Goal: Task Accomplishment & Management: Manage account settings

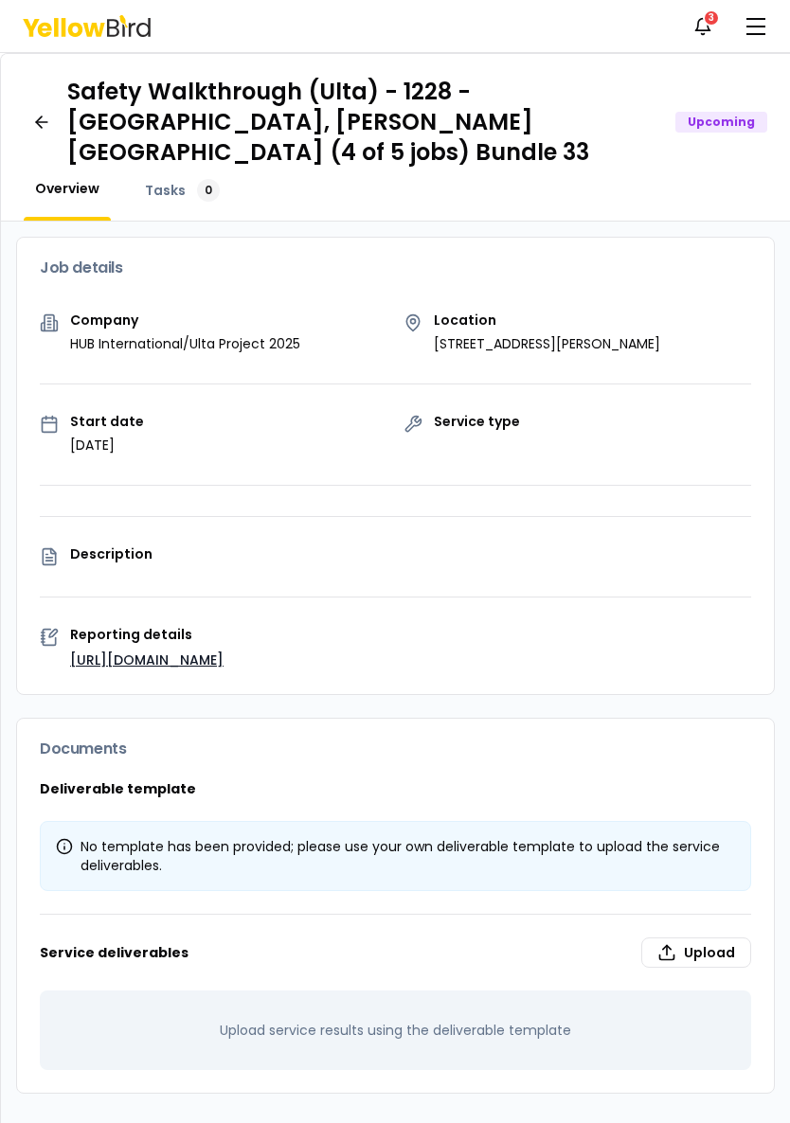
click at [184, 651] on link "[URL][DOMAIN_NAME]" at bounding box center [146, 660] width 153 height 19
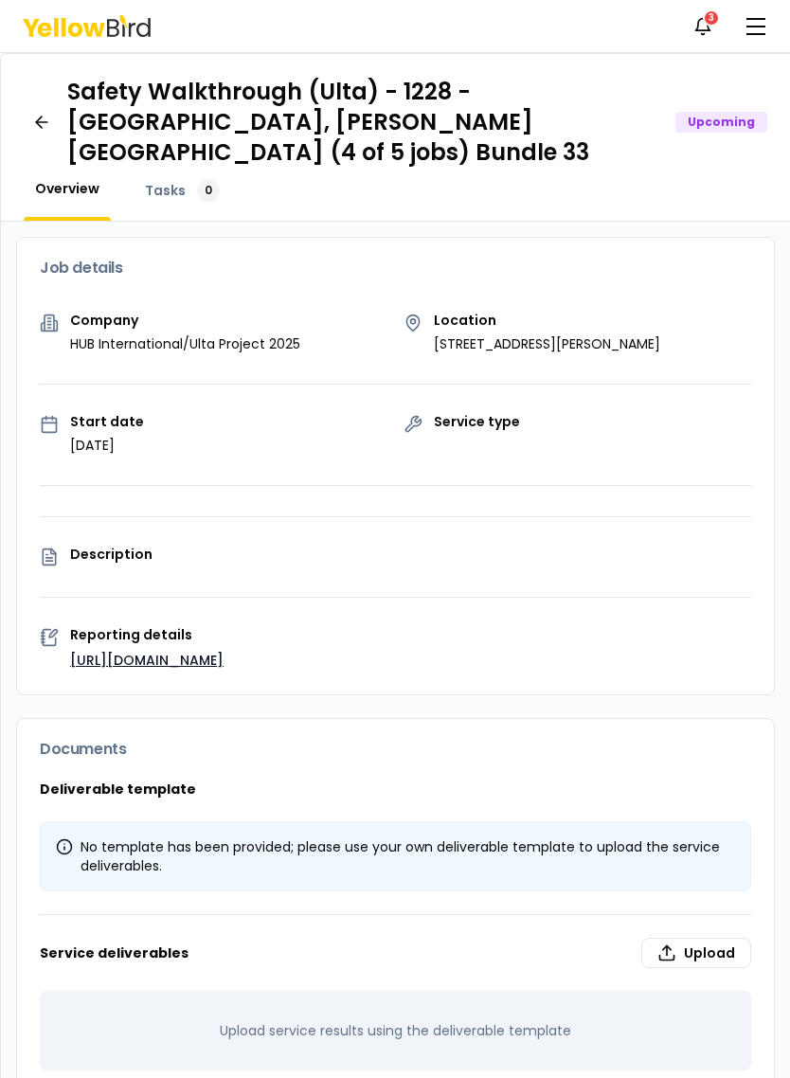
click at [211, 651] on link "[URL][DOMAIN_NAME]" at bounding box center [146, 660] width 153 height 19
click at [49, 113] on icon at bounding box center [41, 122] width 19 height 19
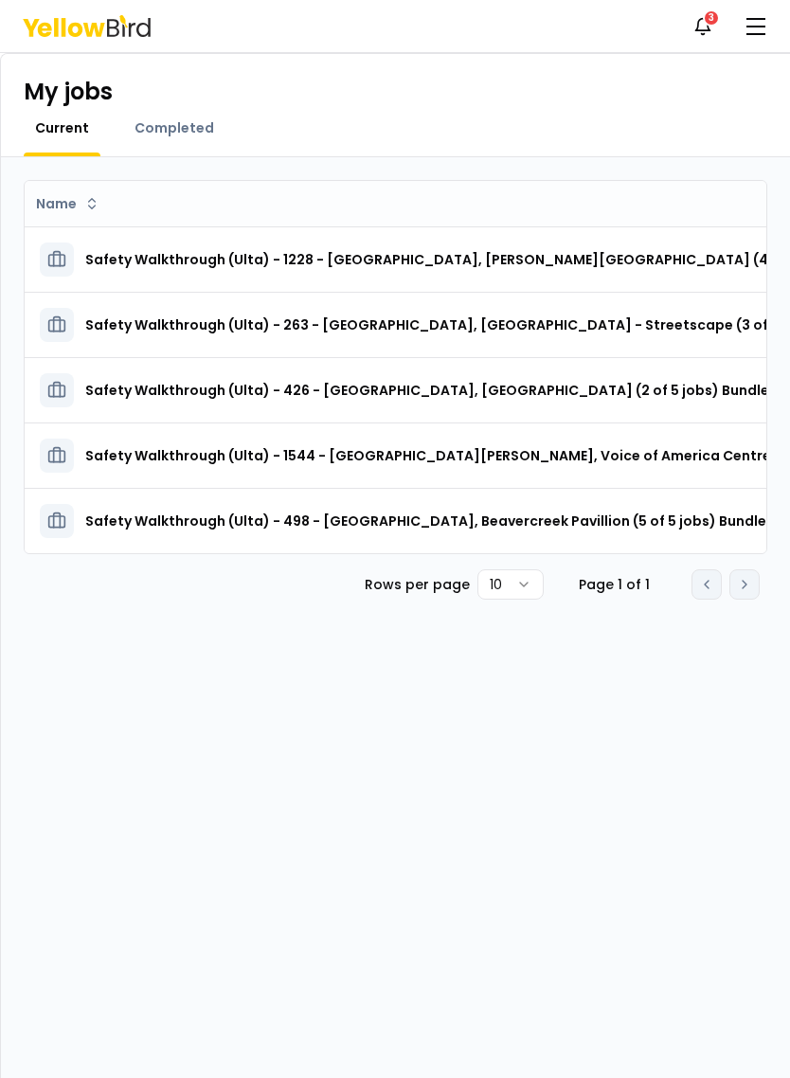
click at [616, 512] on h3 "Safety Walkthrough (Ulta) - 498 - [GEOGRAPHIC_DATA], Beavercreek Pavillion (5 o…" at bounding box center [435, 521] width 701 height 34
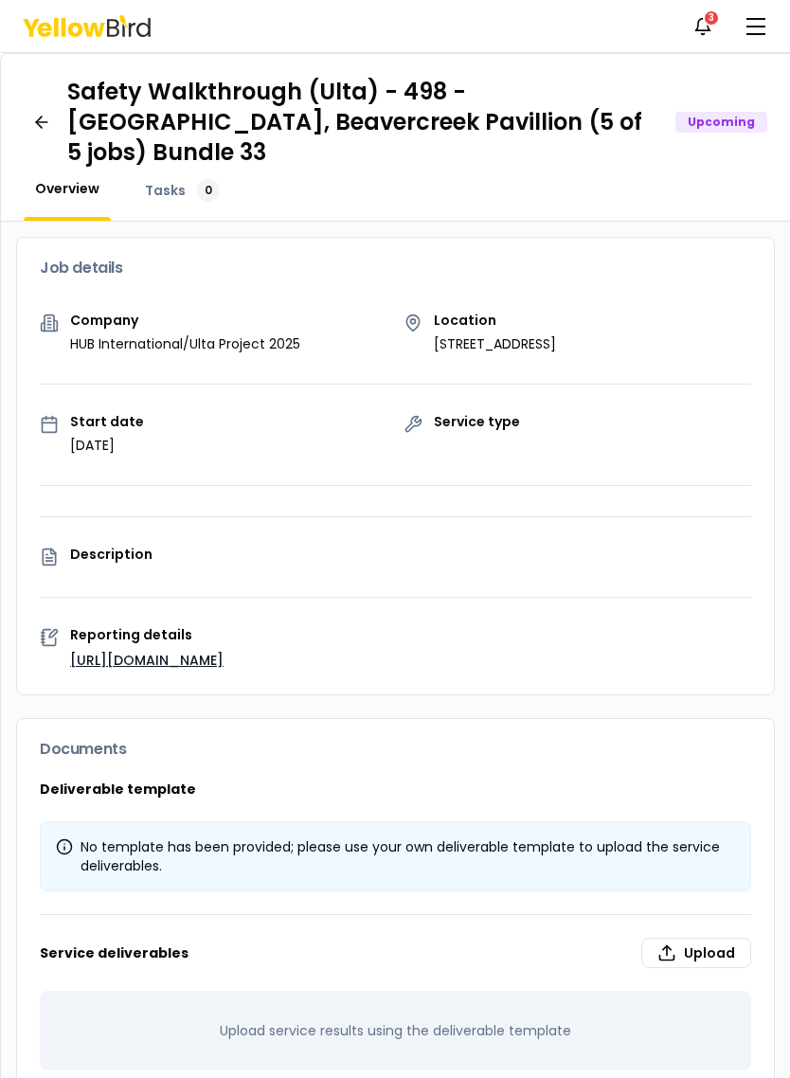
click at [218, 651] on link "[URL][DOMAIN_NAME]" at bounding box center [146, 660] width 153 height 19
click at [37, 113] on icon at bounding box center [41, 122] width 19 height 19
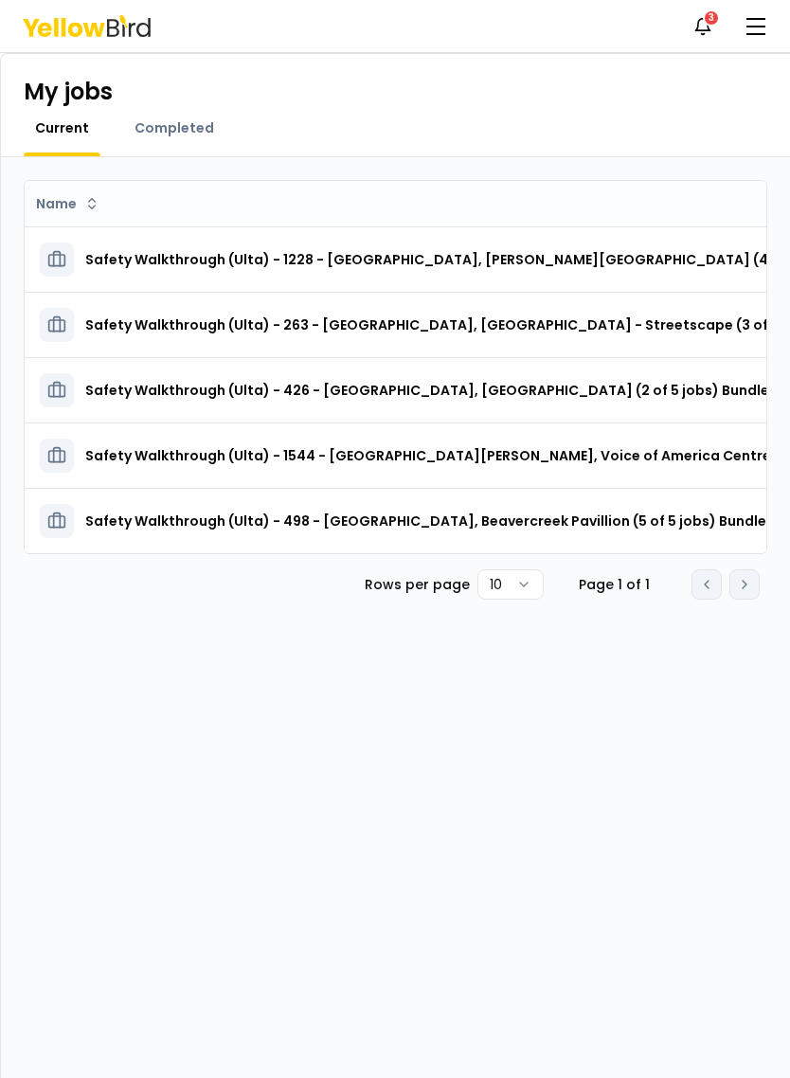
click at [196, 120] on span "Completed" at bounding box center [174, 127] width 80 height 19
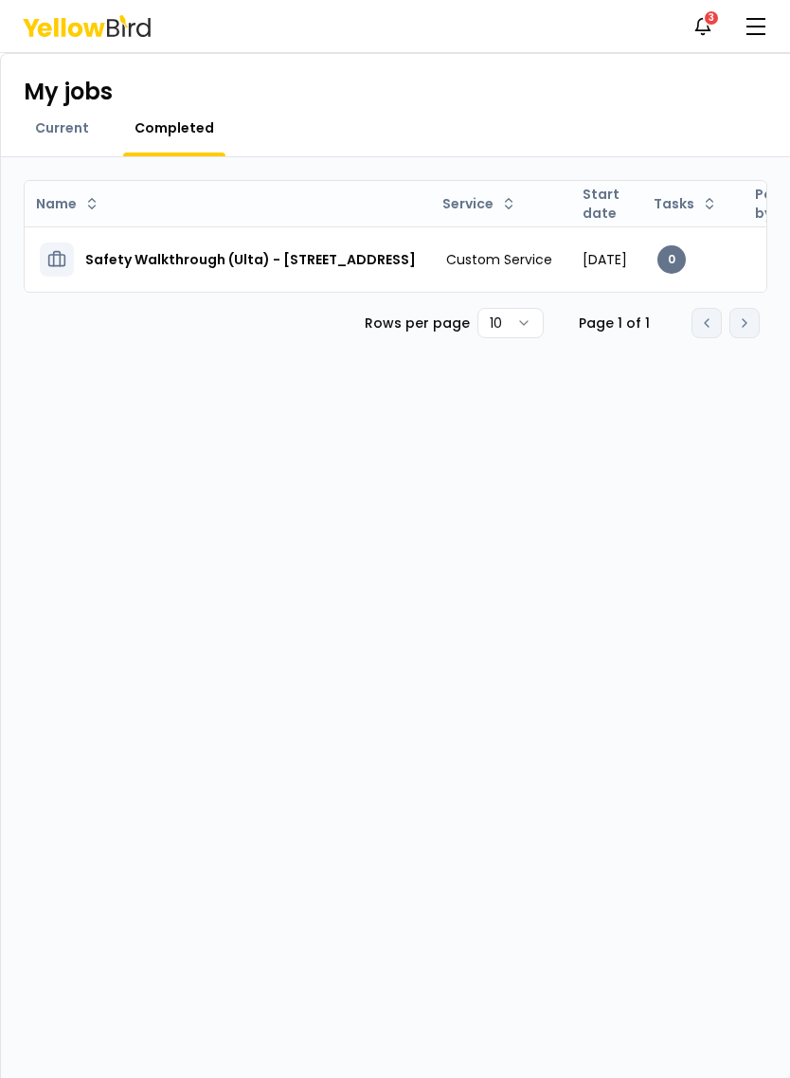
click at [763, 19] on span "button" at bounding box center [755, 19] width 19 height 2
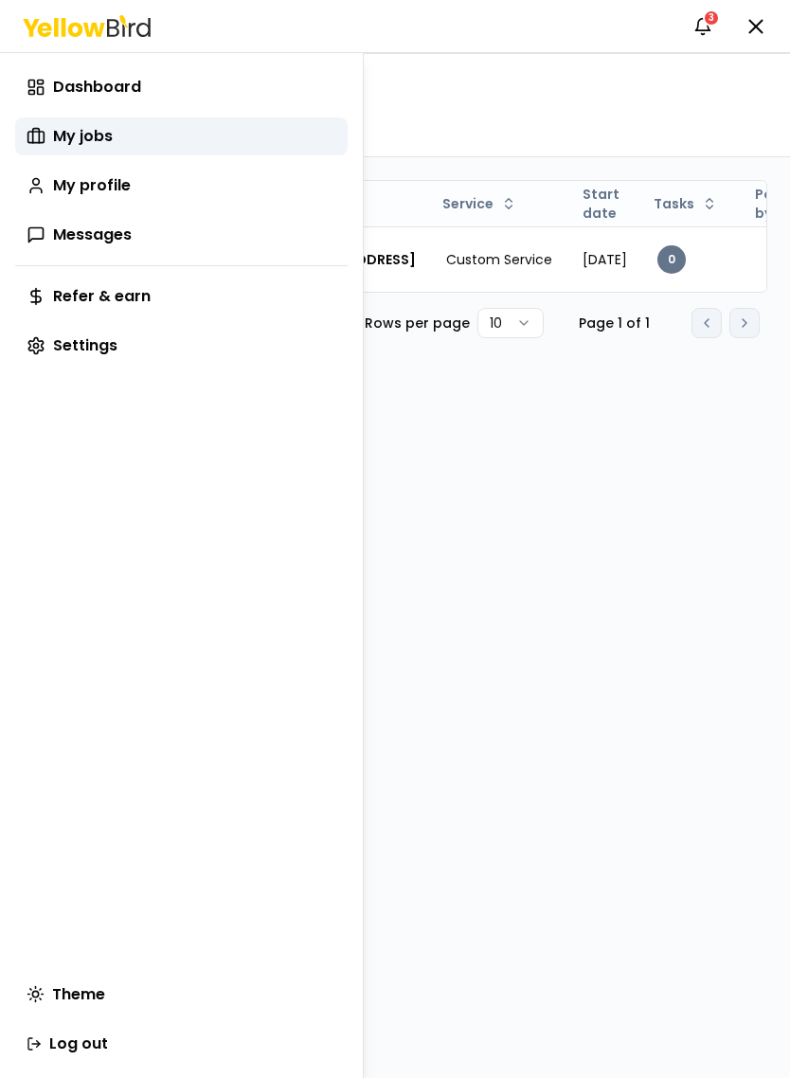
click at [124, 91] on span "Dashboard" at bounding box center [97, 87] width 88 height 23
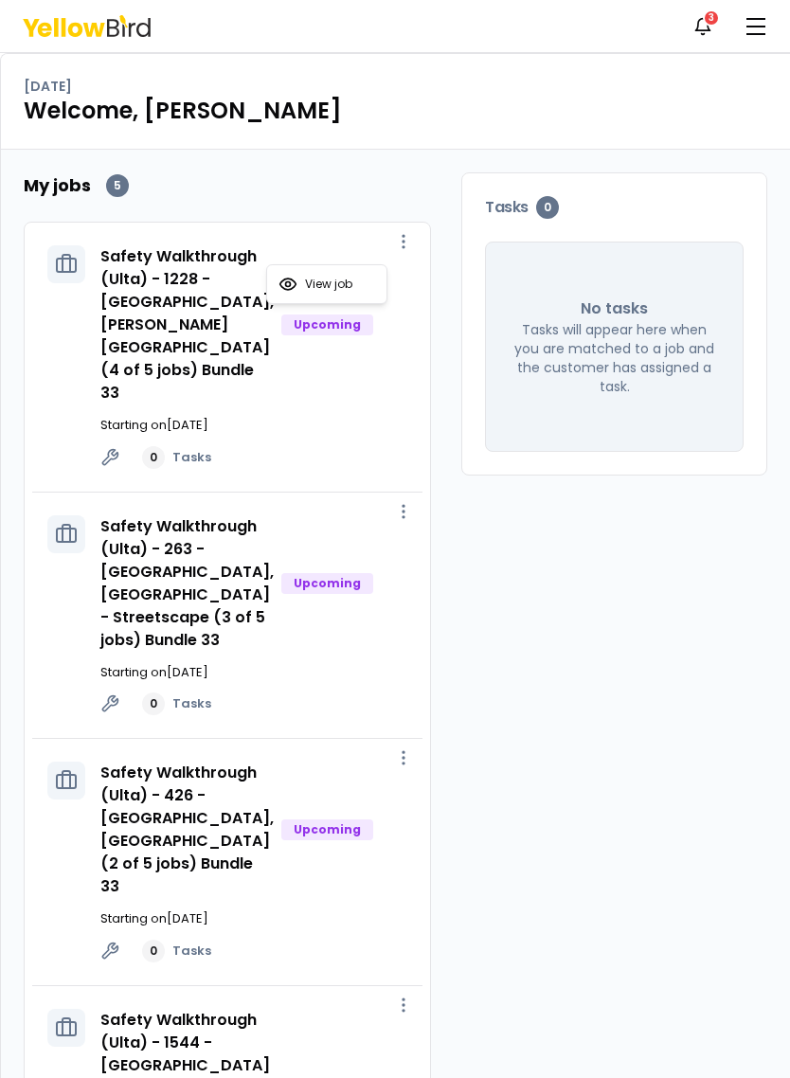
click at [488, 177] on div "Tasks 0" at bounding box center [614, 207] width 304 height 68
click at [749, 26] on span "button" at bounding box center [755, 27] width 19 height 2
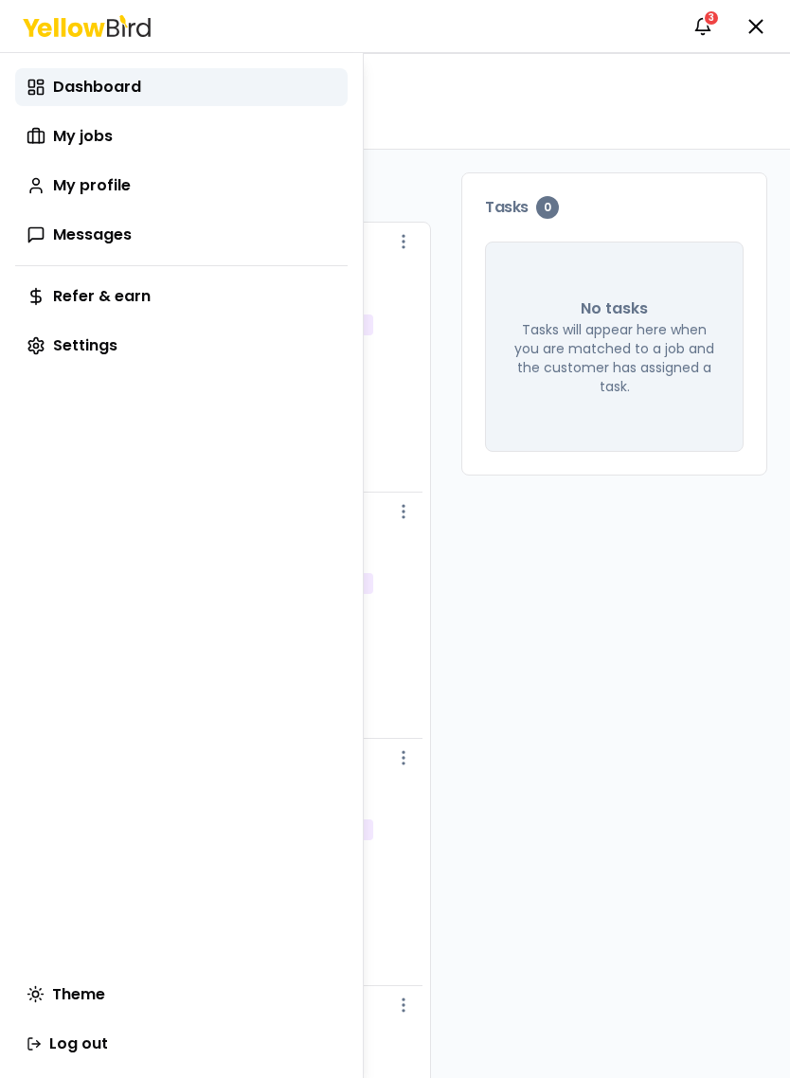
click at [98, 145] on span "My jobs" at bounding box center [83, 136] width 60 height 23
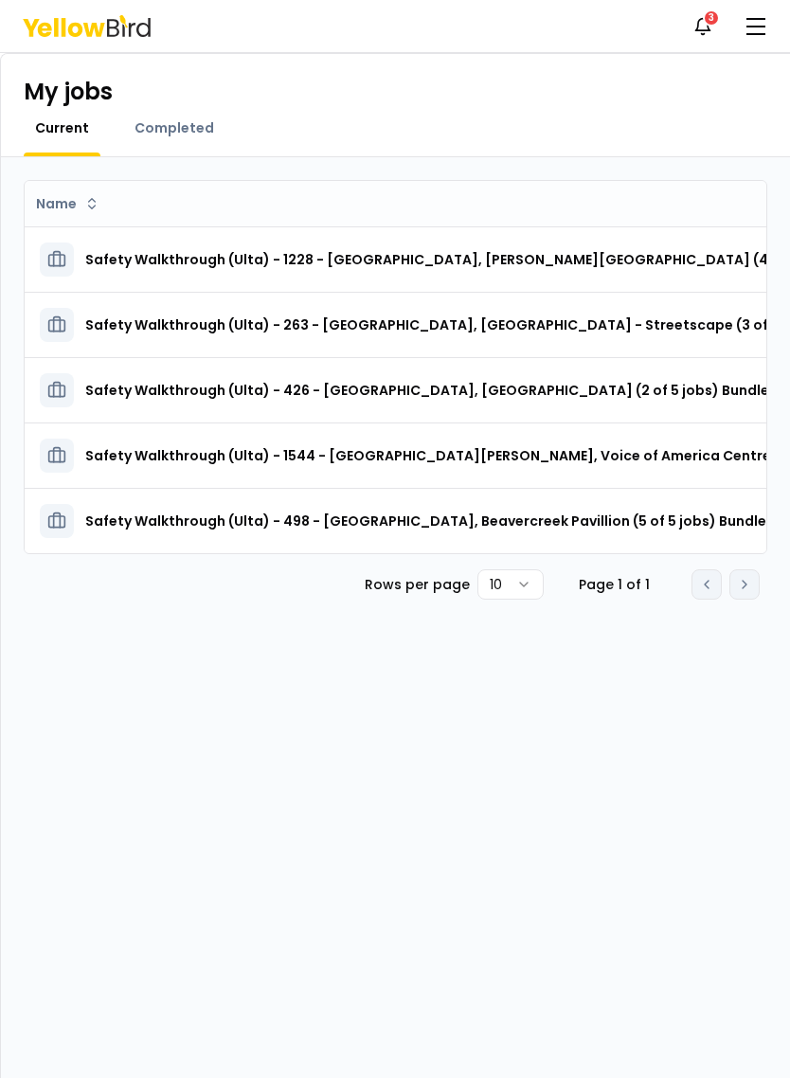
click at [551, 256] on h3 "Safety Walkthrough (Ulta) - 1228 - [GEOGRAPHIC_DATA], [PERSON_NAME][GEOGRAPHIC_…" at bounding box center [496, 259] width 822 height 34
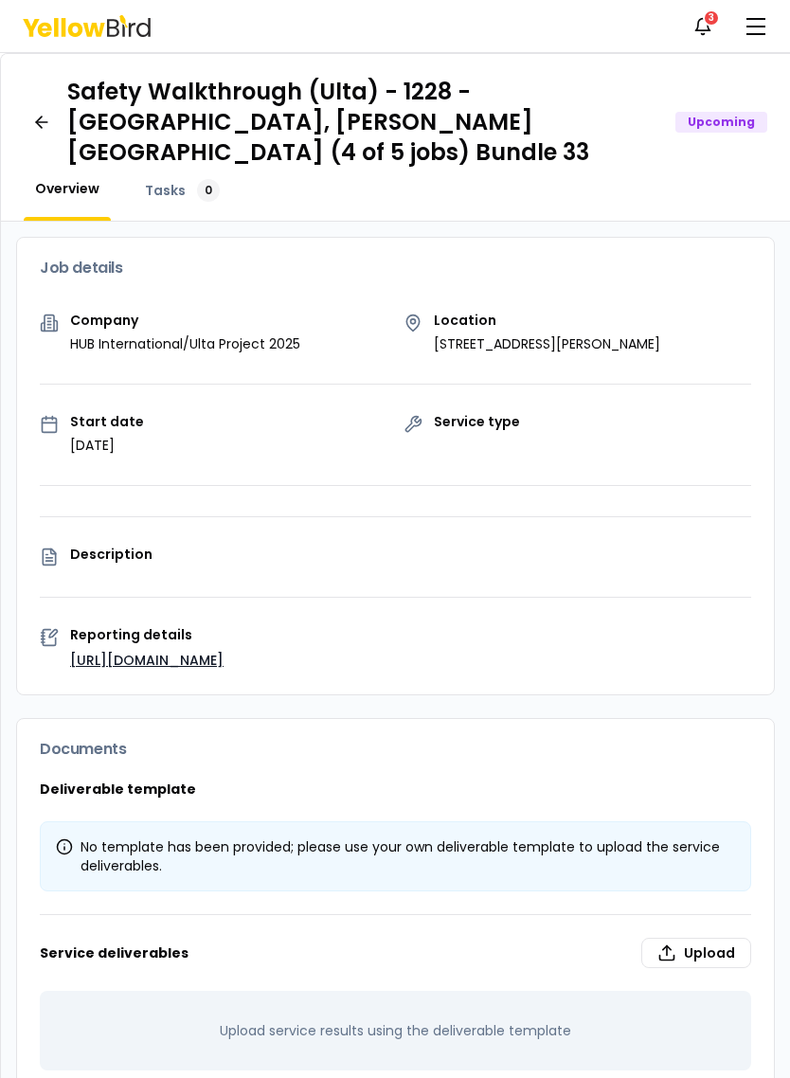
click at [757, 27] on span "button" at bounding box center [755, 27] width 19 height 2
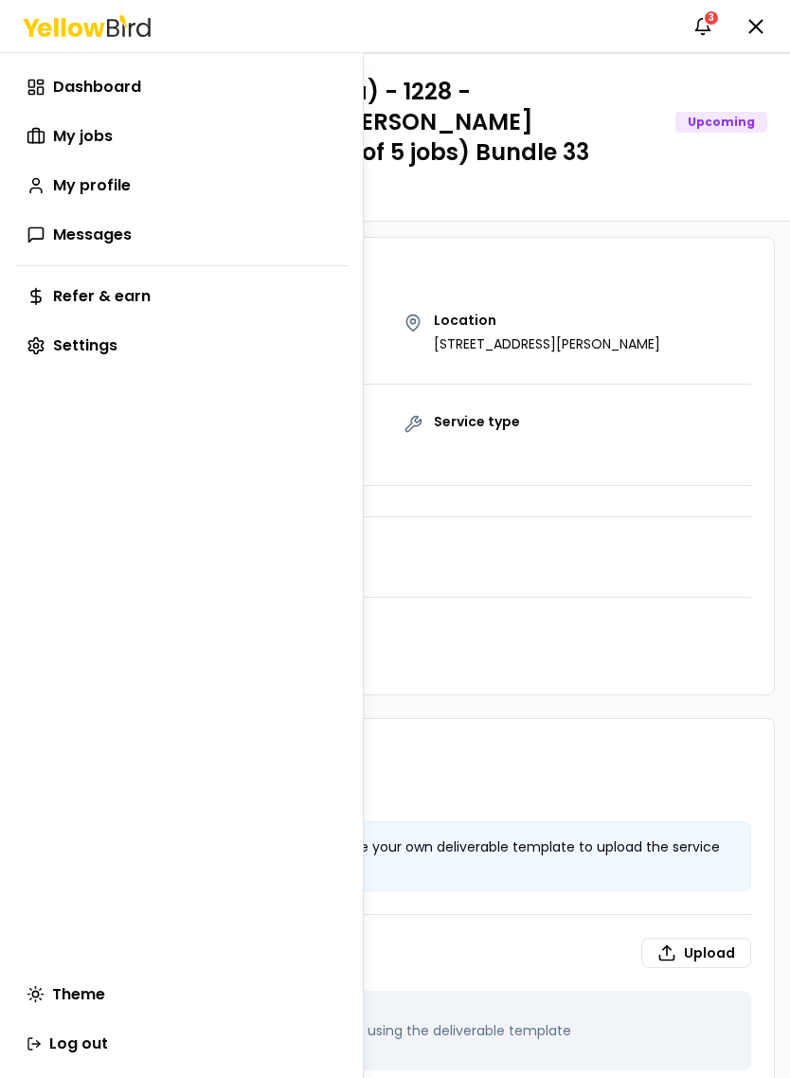
click at [124, 75] on link "Dashboard" at bounding box center [181, 87] width 332 height 38
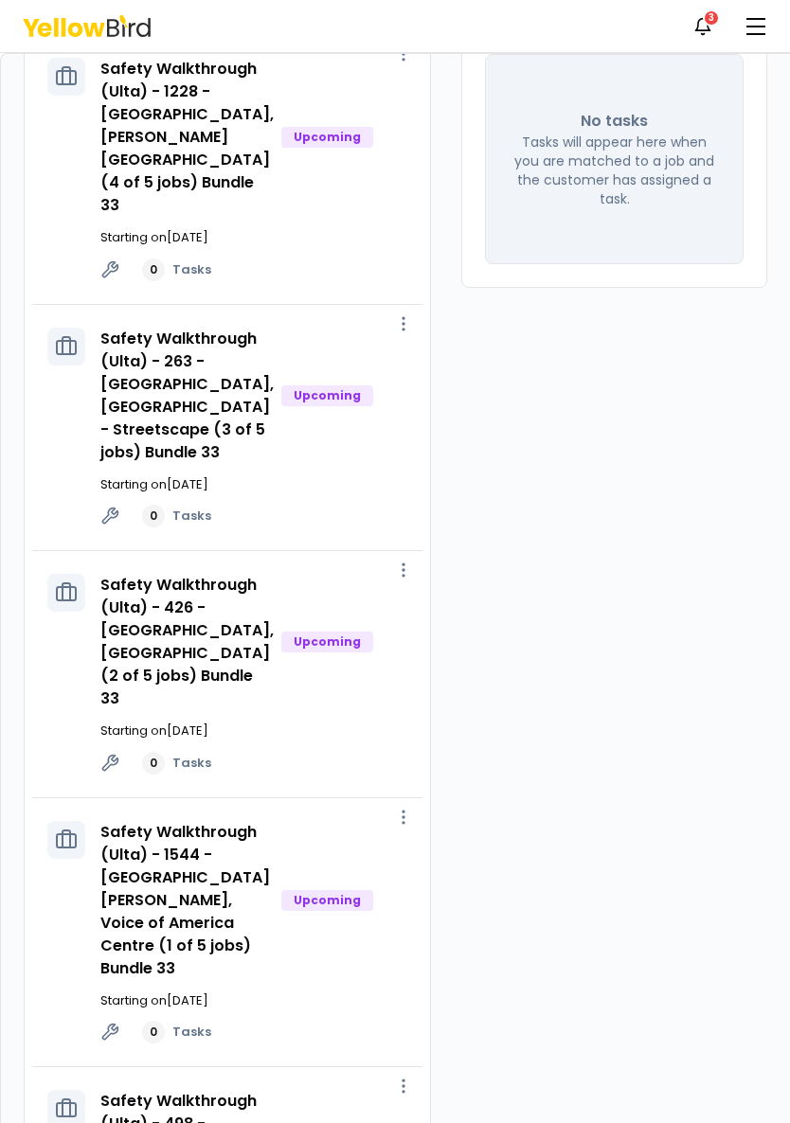
scroll to position [194, 0]
